Goal: Information Seeking & Learning: Learn about a topic

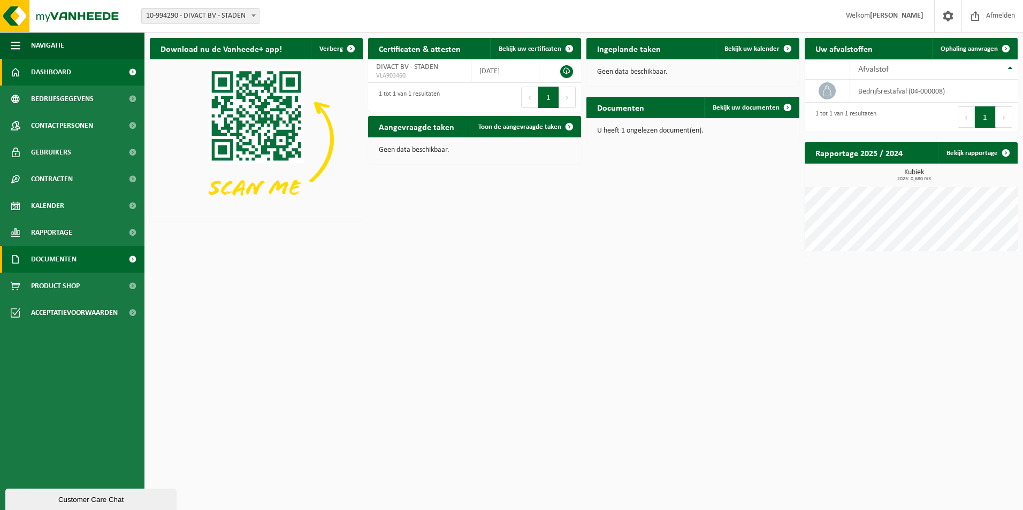
click at [65, 261] on span "Documenten" at bounding box center [53, 259] width 45 height 27
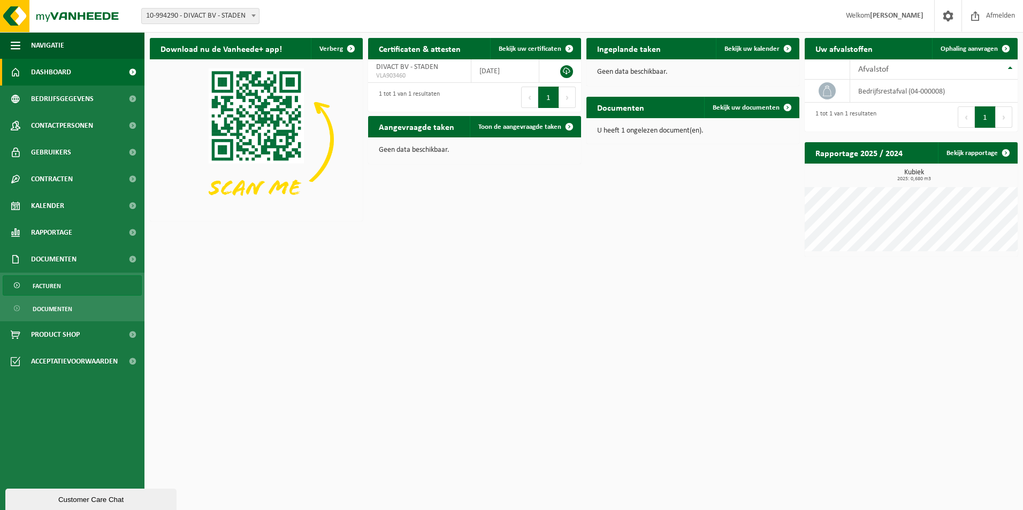
click at [53, 285] on span "Facturen" at bounding box center [47, 286] width 28 height 20
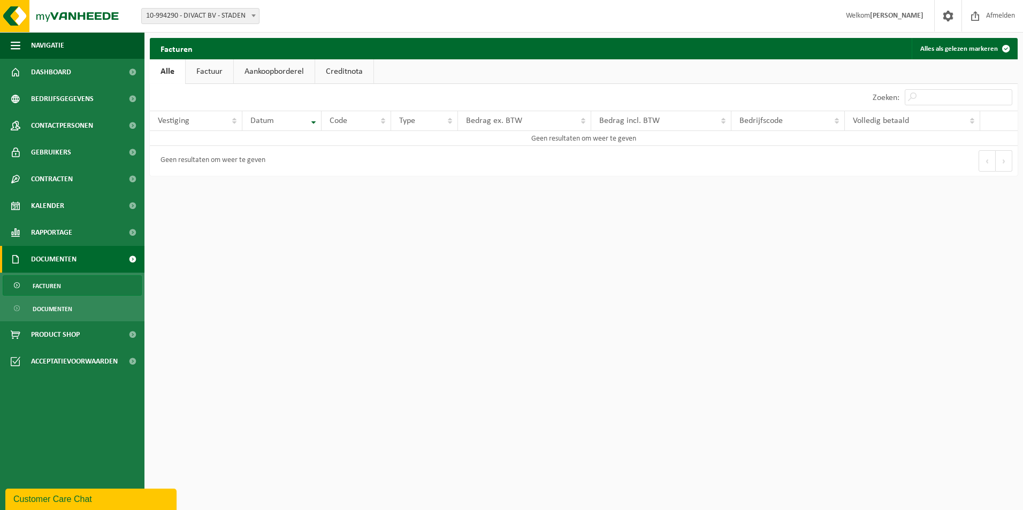
click at [201, 73] on link "Factuur" at bounding box center [210, 71] width 48 height 25
click at [260, 67] on link "Aankoopborderel" at bounding box center [275, 71] width 81 height 25
click at [50, 331] on span "Product Shop" at bounding box center [55, 334] width 49 height 27
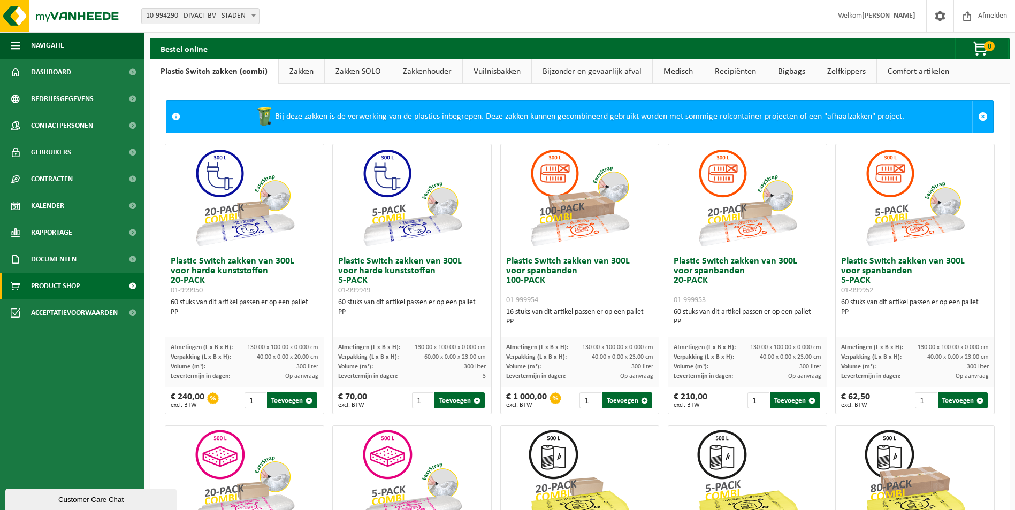
click at [297, 68] on link "Zakken" at bounding box center [301, 71] width 45 height 25
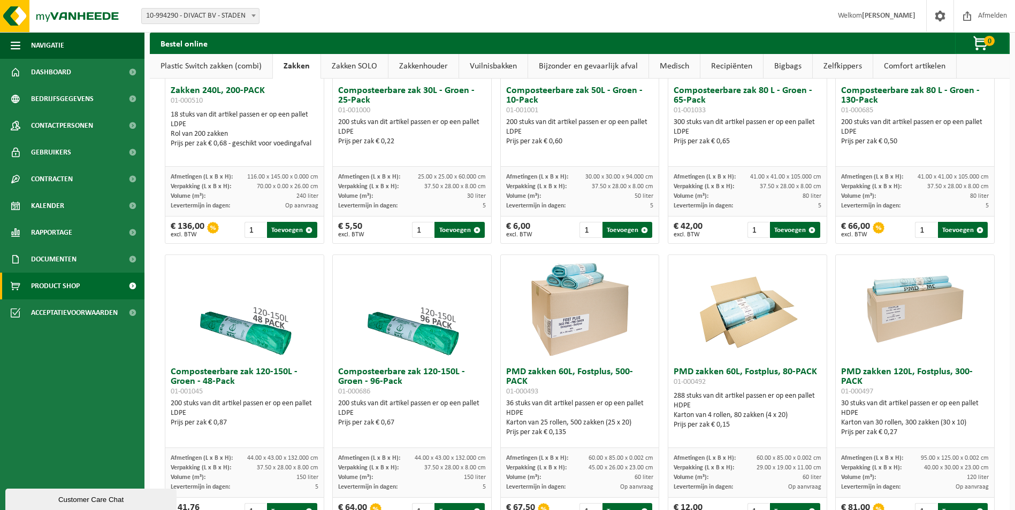
scroll to position [424, 0]
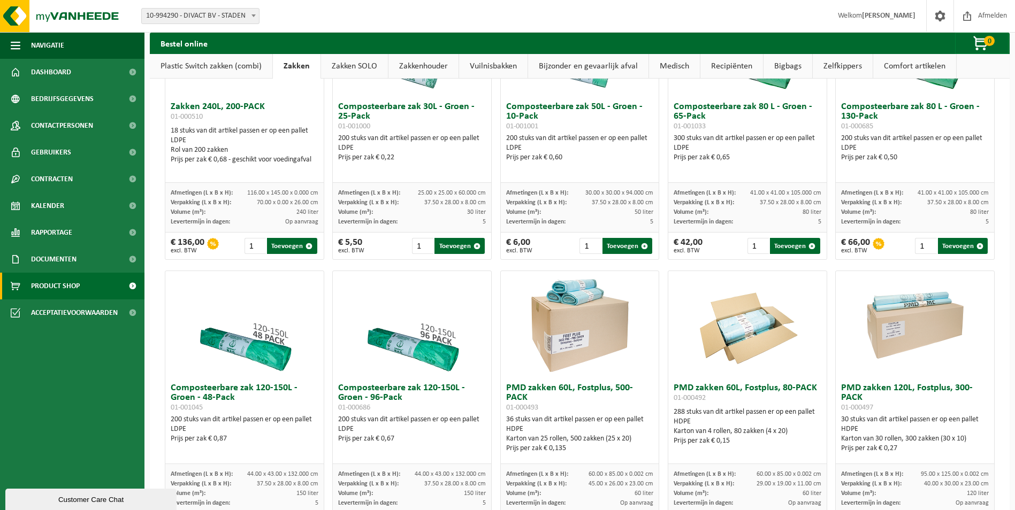
click at [351, 60] on link "Zakken SOLO" at bounding box center [354, 66] width 67 height 25
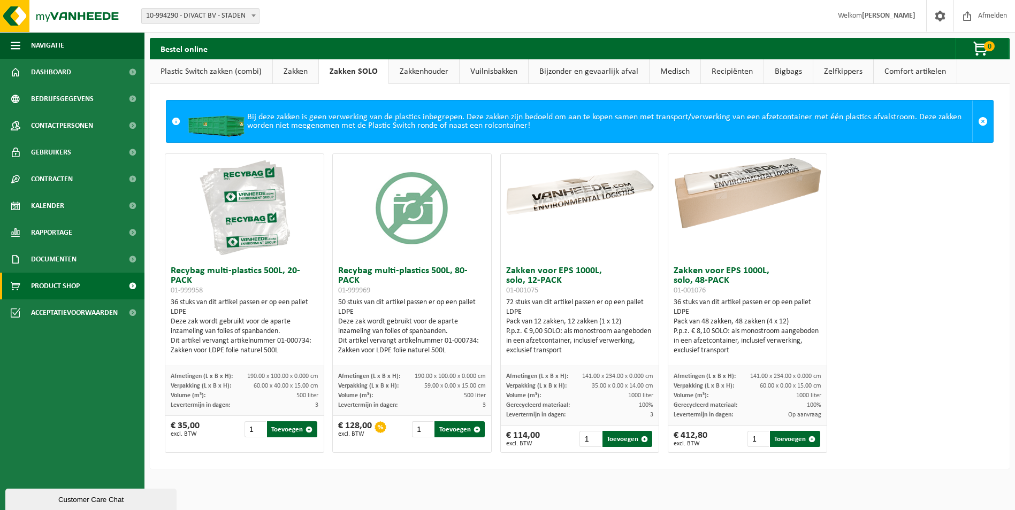
scroll to position [0, 0]
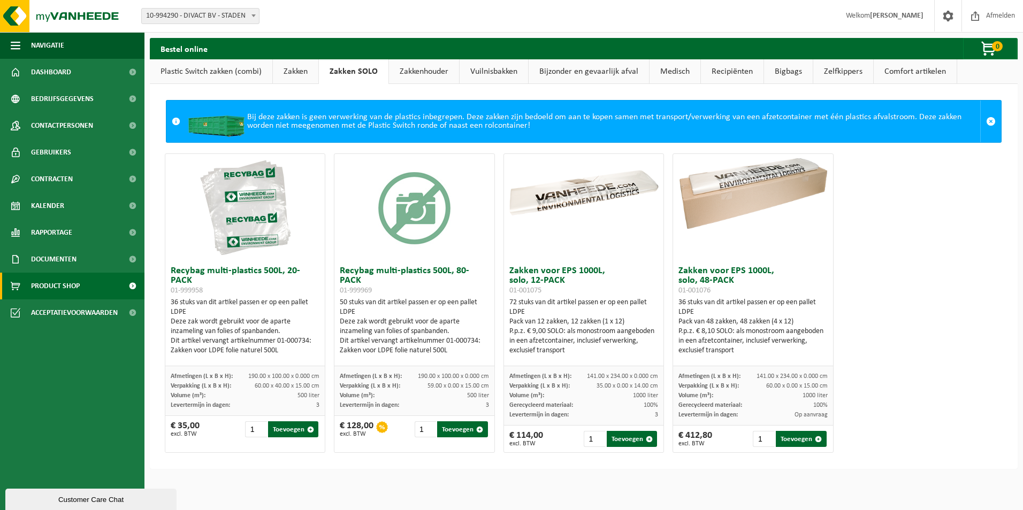
click at [411, 66] on link "Zakkenhouder" at bounding box center [424, 71] width 70 height 25
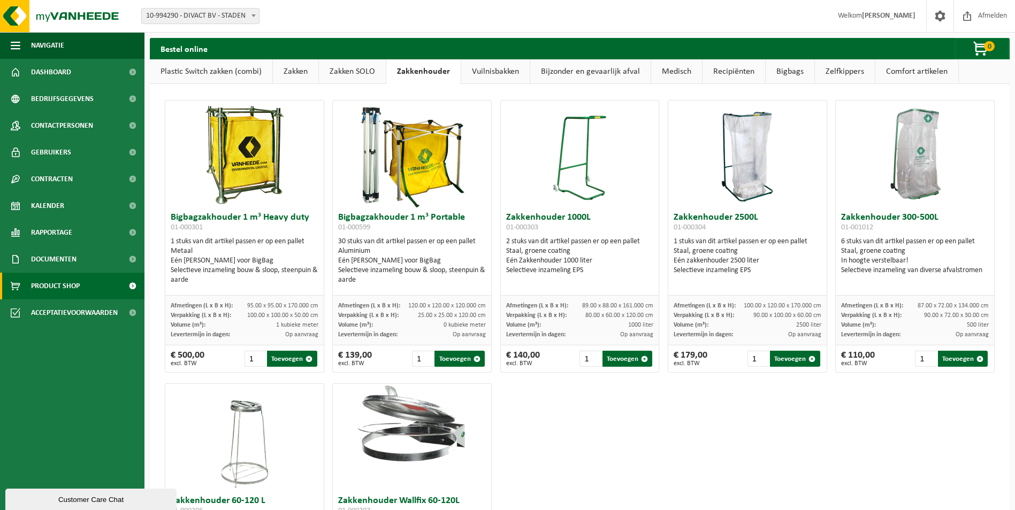
click at [495, 72] on link "Vuilnisbakken" at bounding box center [495, 71] width 68 height 25
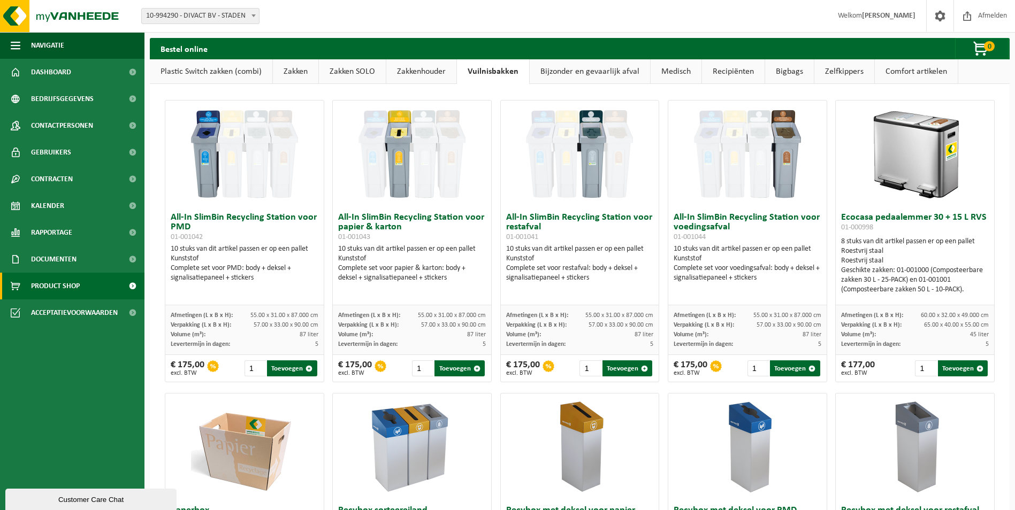
click at [566, 68] on link "Bijzonder en gevaarlijk afval" at bounding box center [589, 71] width 120 height 25
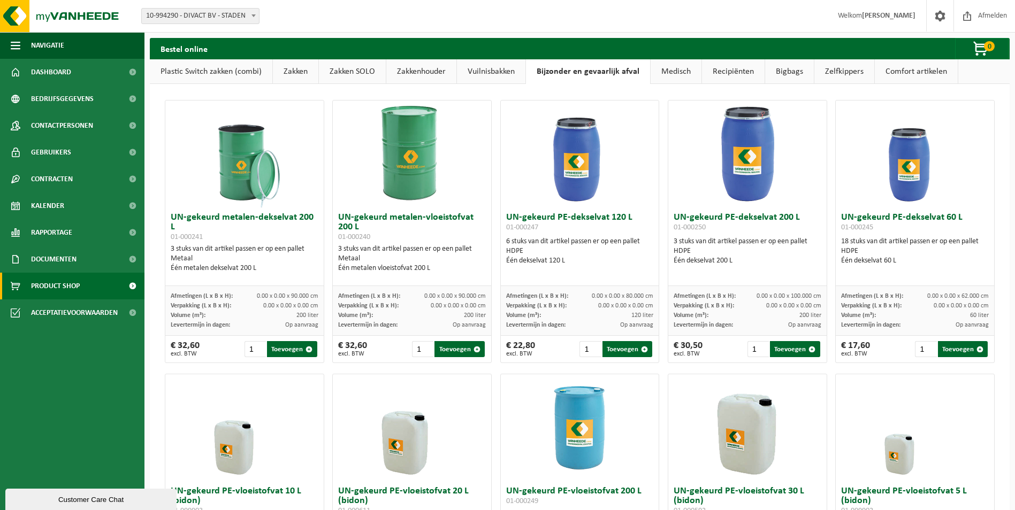
click at [680, 75] on link "Medisch" at bounding box center [675, 71] width 51 height 25
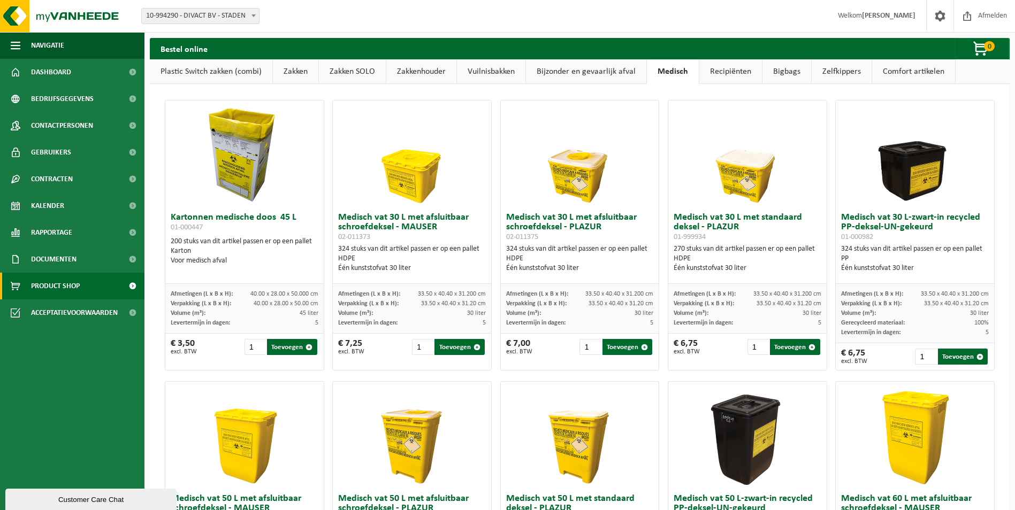
click at [732, 68] on link "Recipiënten" at bounding box center [730, 71] width 63 height 25
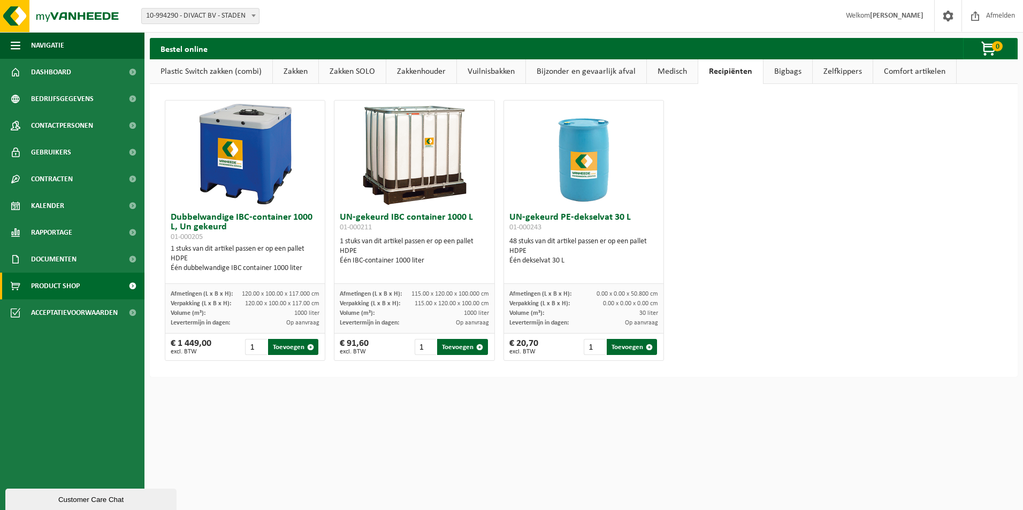
click at [778, 70] on link "Bigbags" at bounding box center [787, 71] width 49 height 25
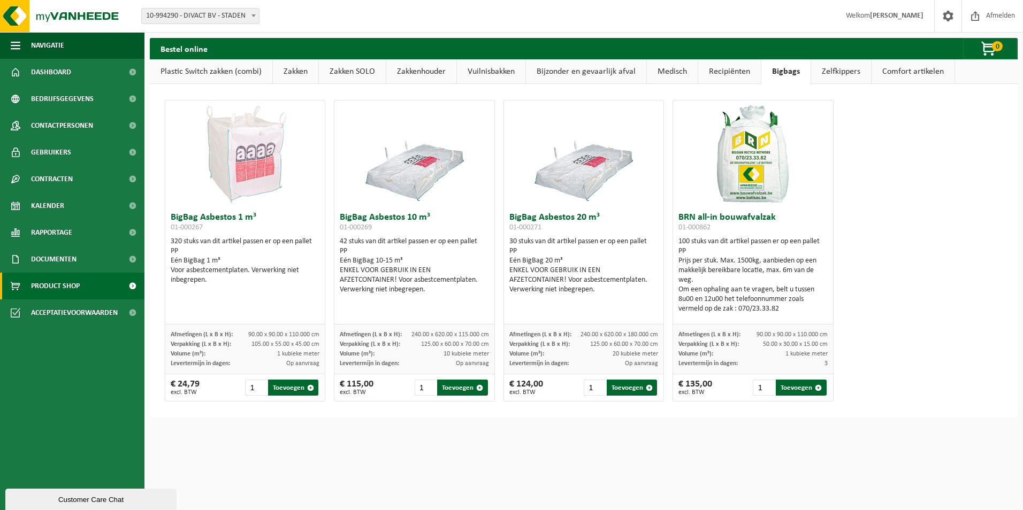
click at [832, 69] on link "Zelfkippers" at bounding box center [841, 71] width 60 height 25
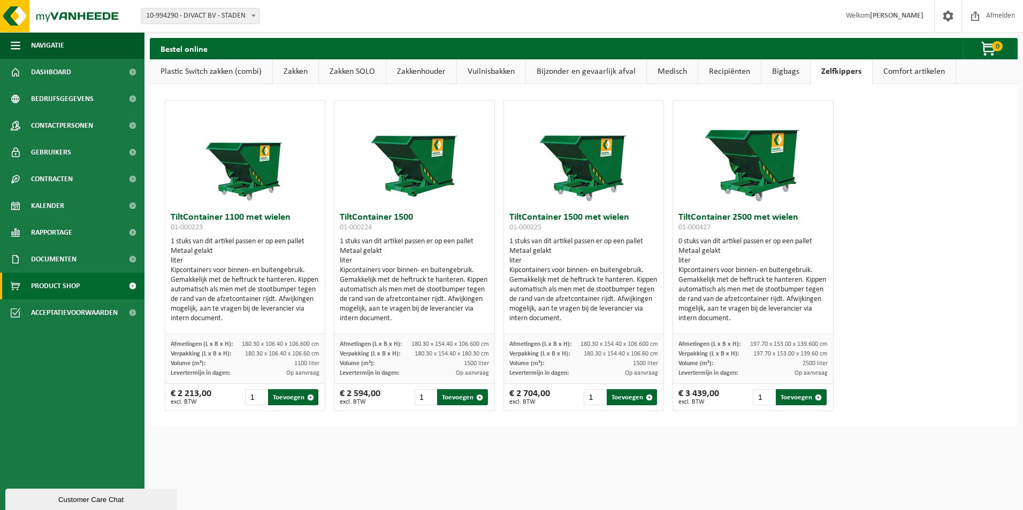
click at [903, 73] on link "Comfort artikelen" at bounding box center [913, 71] width 83 height 25
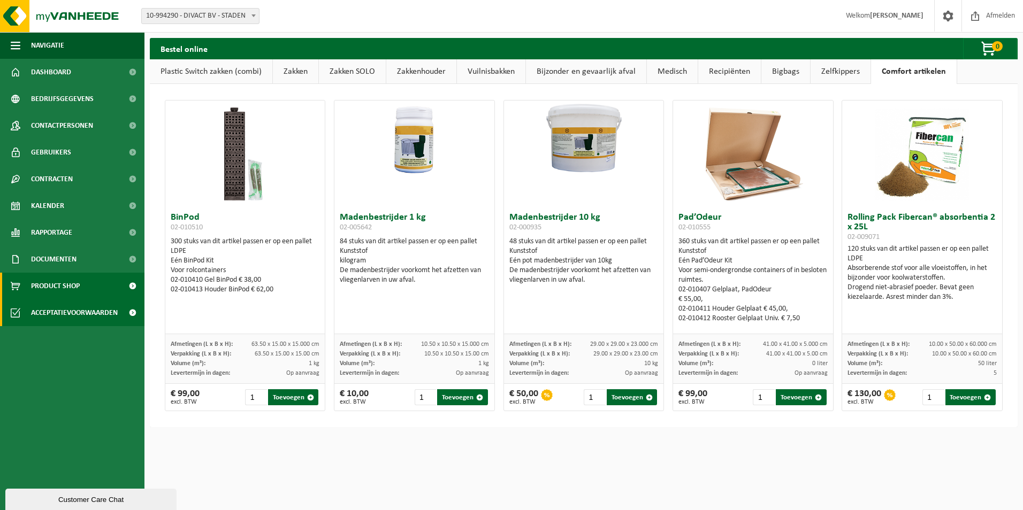
click at [71, 312] on span "Acceptatievoorwaarden" at bounding box center [74, 312] width 87 height 27
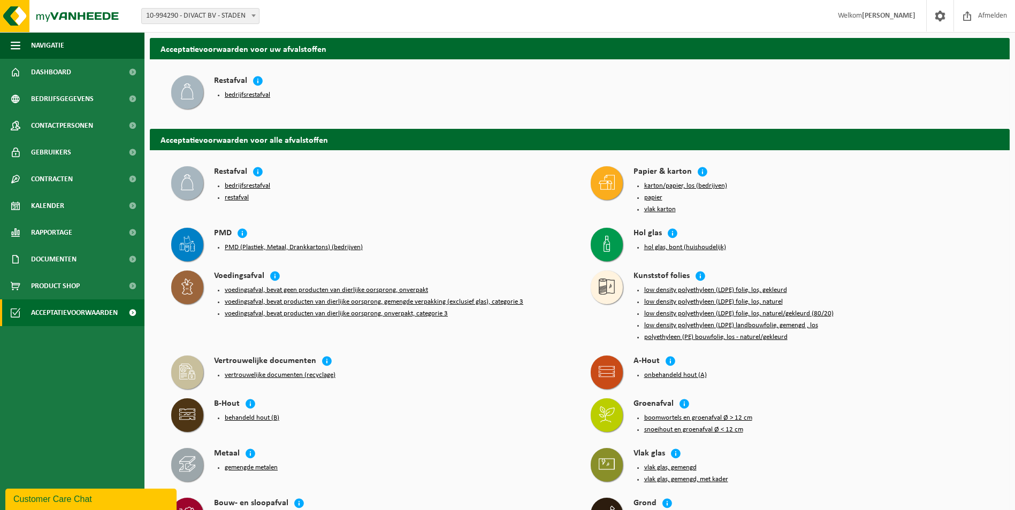
click at [236, 91] on button "bedrijfsrestafval" at bounding box center [247, 95] width 45 height 9
